Goal: Task Accomplishment & Management: Complete application form

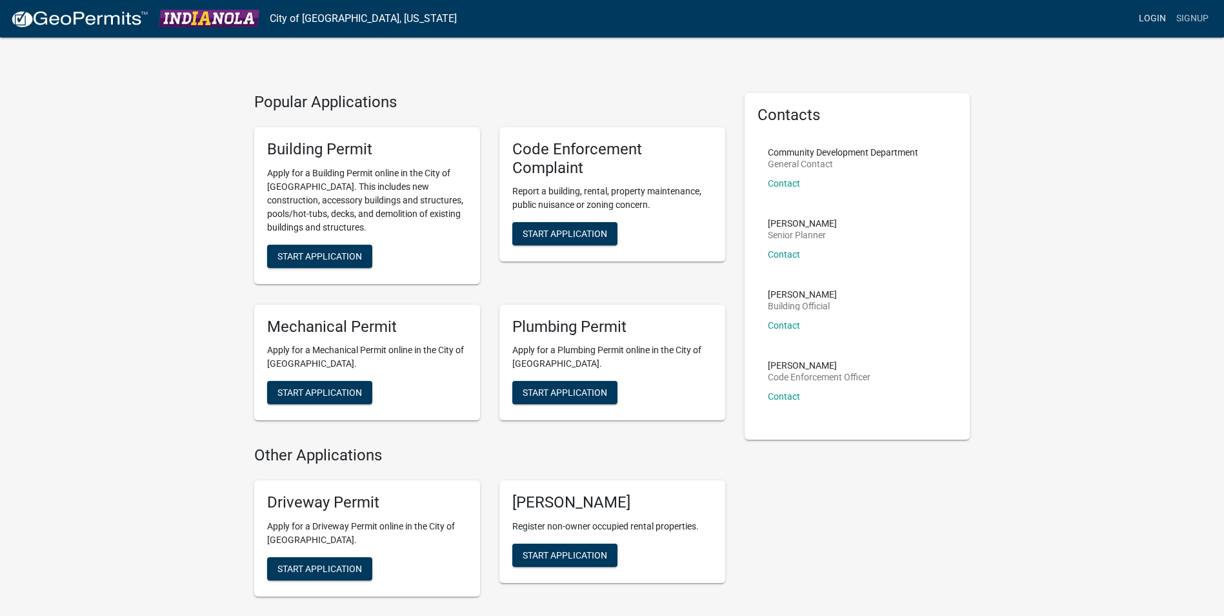
click at [1152, 19] on link "Login" at bounding box center [1152, 18] width 37 height 25
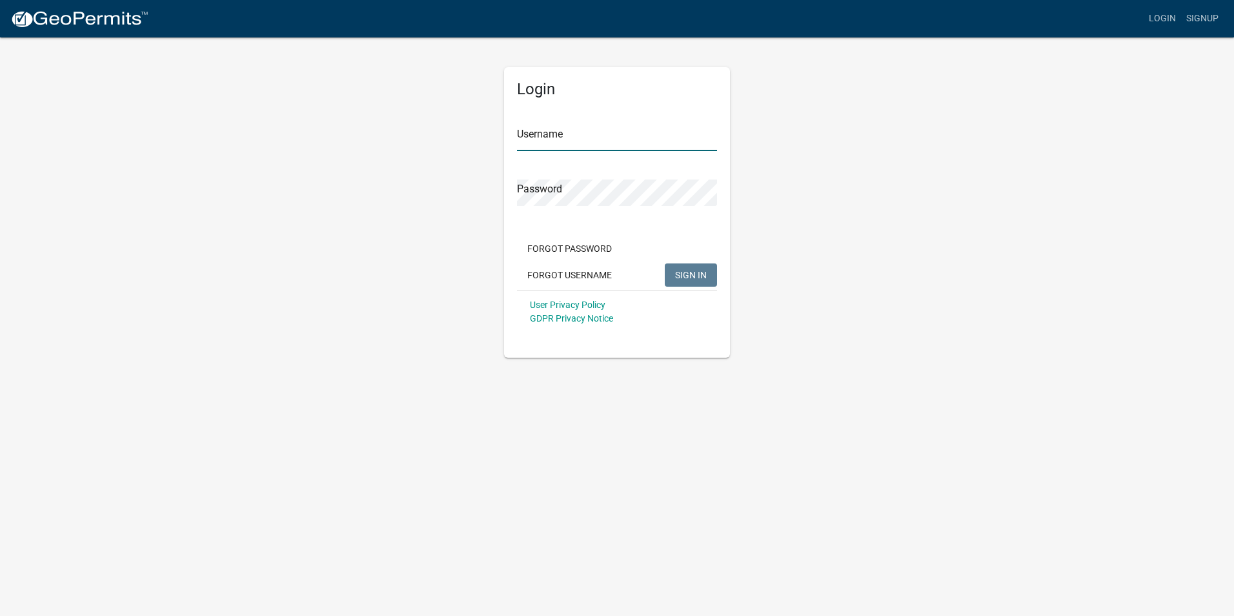
type input "[PERSON_NAME] Companies"
click at [689, 281] on button "SIGN IN" at bounding box center [691, 274] width 52 height 23
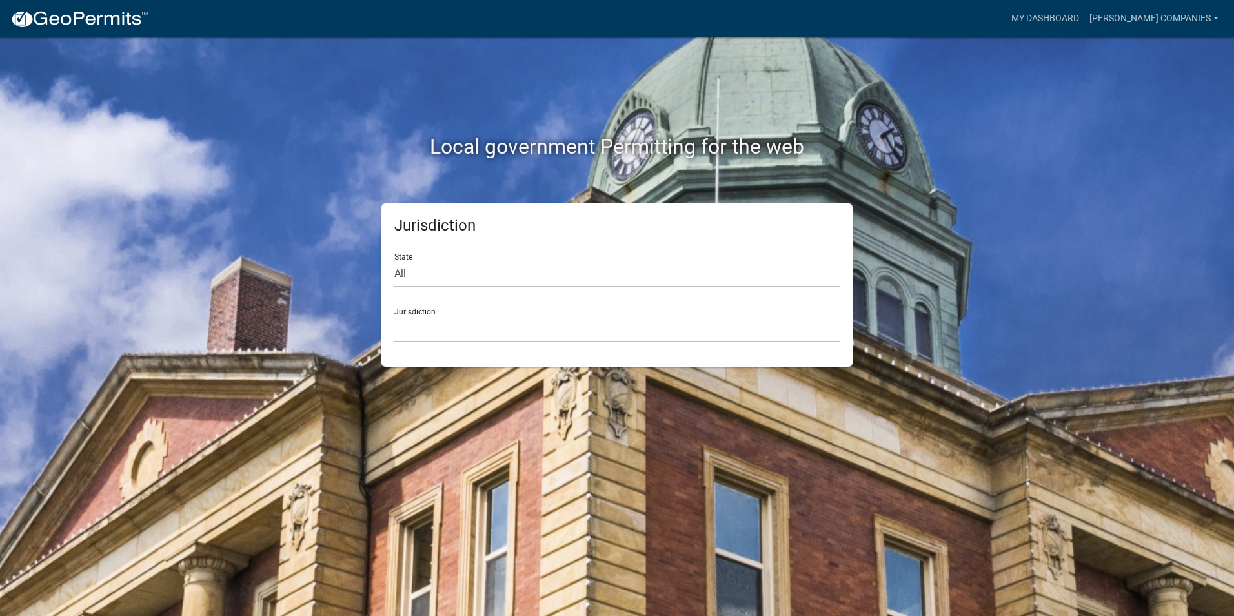
click at [415, 328] on select "Custer County, Colorado Carroll County, Georgia Cook County, Georgia Crawford C…" at bounding box center [616, 329] width 445 height 26
click at [328, 307] on div "Jurisdiction State All Colorado Georgia Indiana Iowa Kansas Minnesota Ohio Sout…" at bounding box center [617, 284] width 736 height 163
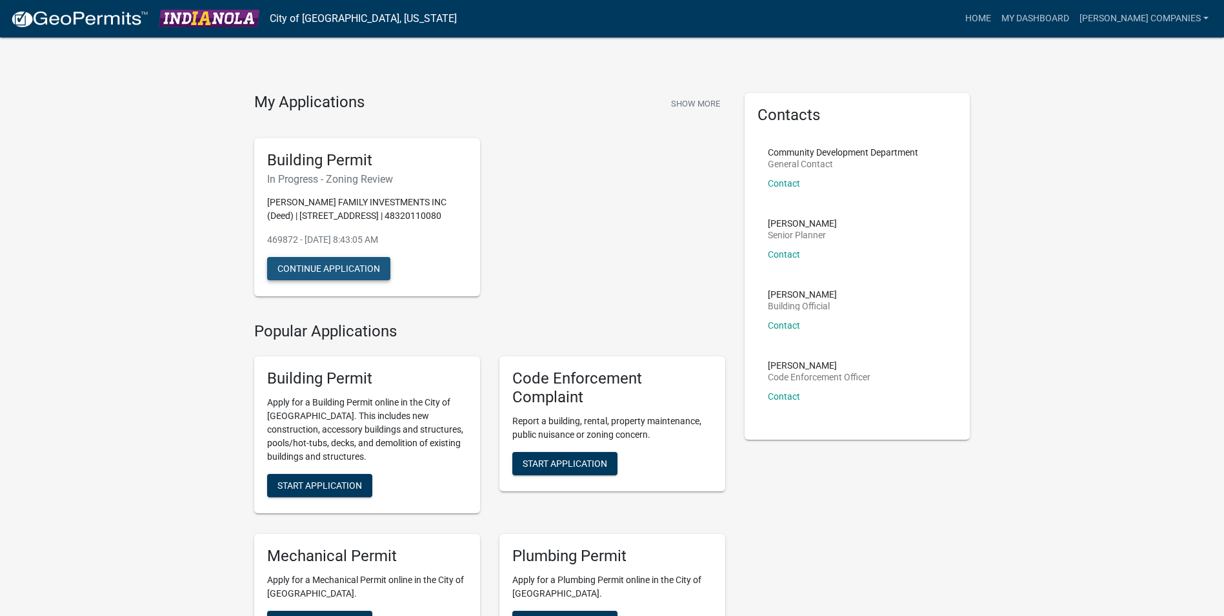
click at [361, 272] on button "Continue Application" at bounding box center [328, 268] width 123 height 23
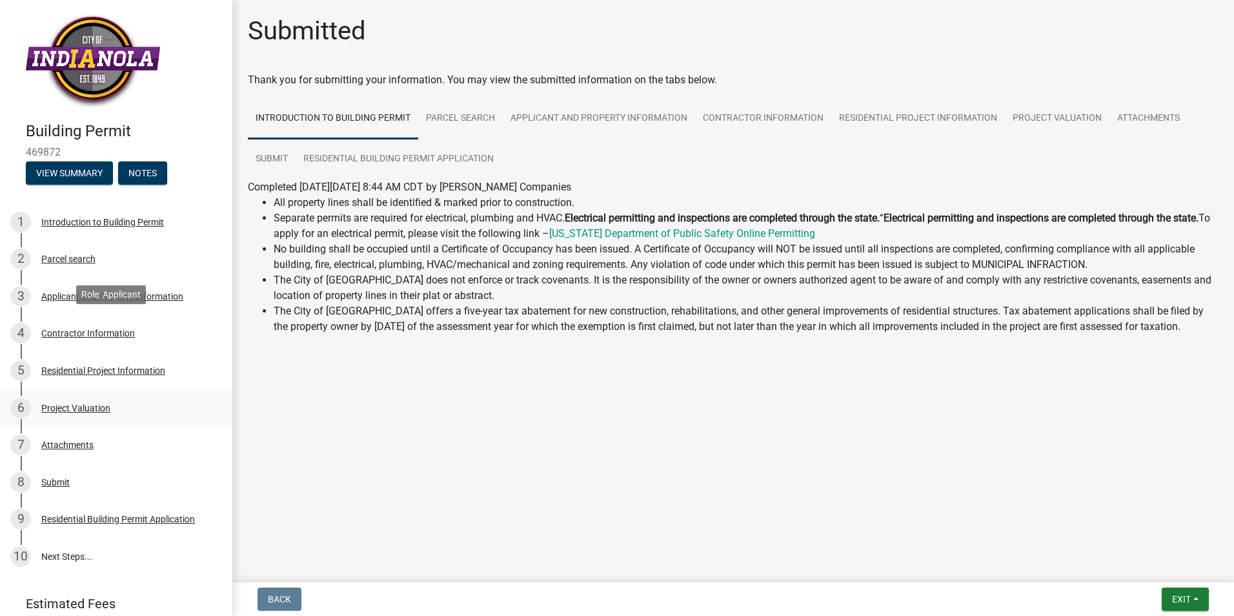
scroll to position [50, 0]
